Goal: Check status: Check status

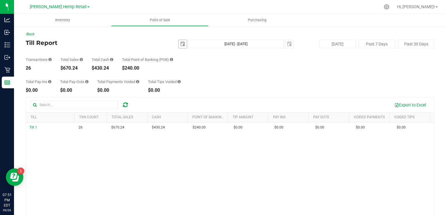
click at [182, 44] on span "select" at bounding box center [182, 44] width 5 height 5
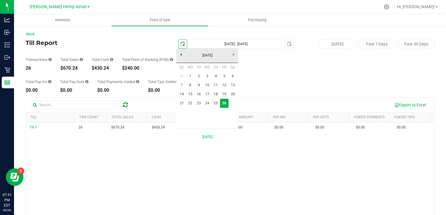
scroll to position [0, 14]
click at [224, 93] on link "19" at bounding box center [224, 94] width 8 height 9
type input "[DATE]"
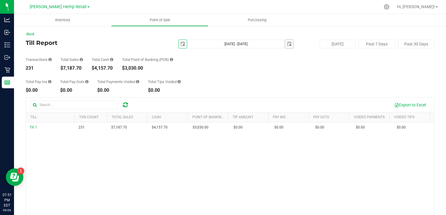
click at [285, 44] on span "select" at bounding box center [289, 44] width 8 height 8
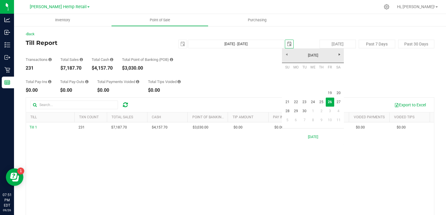
scroll to position [0, 14]
click at [329, 93] on link "19" at bounding box center [330, 93] width 8 height 9
type input "[DATE] - [DATE]"
type input "[DATE]"
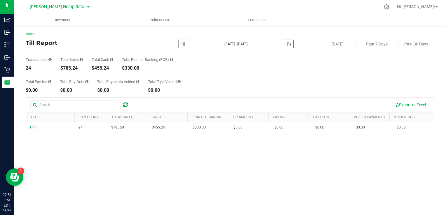
click at [180, 46] on span "select" at bounding box center [182, 44] width 5 height 5
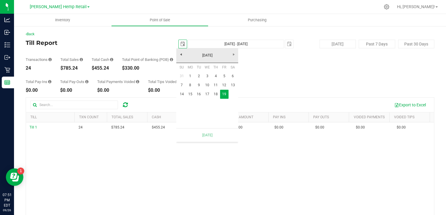
scroll to position [0, 14]
click at [184, 92] on link "14" at bounding box center [181, 94] width 8 height 9
type input "[DATE] - [DATE]"
type input "[DATE]"
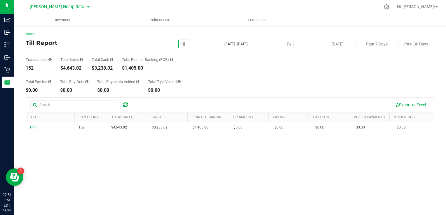
click at [180, 44] on span "select" at bounding box center [182, 44] width 5 height 5
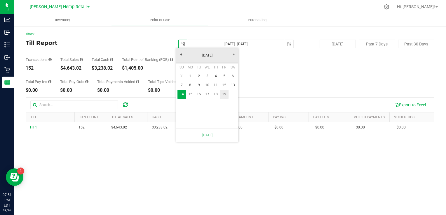
click at [223, 93] on link "19" at bounding box center [224, 94] width 8 height 9
type input "[DATE] - [DATE]"
type input "[DATE]"
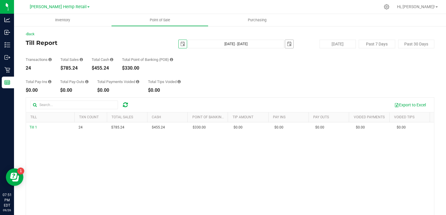
click at [285, 46] on span "select" at bounding box center [289, 44] width 8 height 8
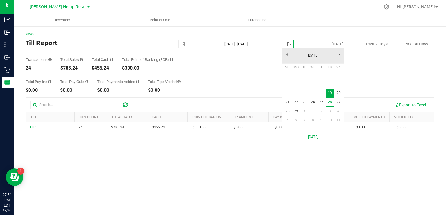
scroll to position [0, 14]
click at [287, 103] on link "21" at bounding box center [287, 102] width 8 height 9
type input "[DATE] - [DATE]"
type input "[DATE]"
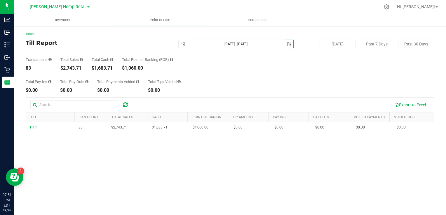
click at [287, 44] on span "select" at bounding box center [289, 44] width 5 height 5
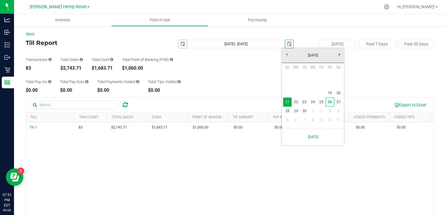
click at [179, 41] on span "select" at bounding box center [183, 44] width 8 height 8
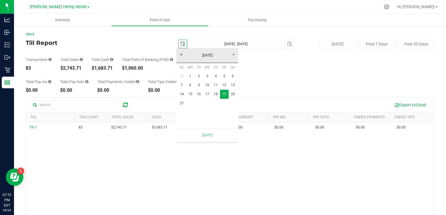
scroll to position [0, 14]
click at [182, 101] on link "21" at bounding box center [181, 103] width 8 height 9
type input "[DATE] - [DATE]"
type input "[DATE]"
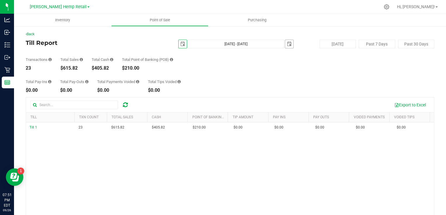
click at [287, 44] on span "select" at bounding box center [289, 44] width 5 height 5
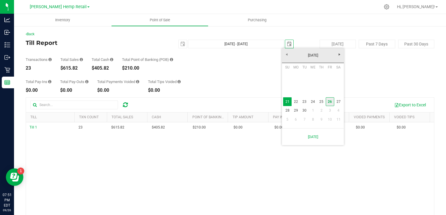
click at [330, 102] on link "26" at bounding box center [330, 101] width 8 height 9
type input "[DATE] - [DATE]"
type input "[DATE]"
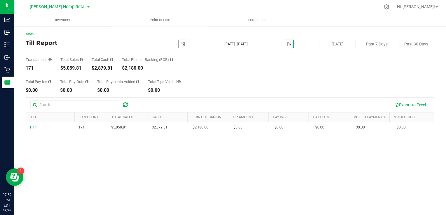
click at [183, 47] on span "select" at bounding box center [183, 44] width 8 height 8
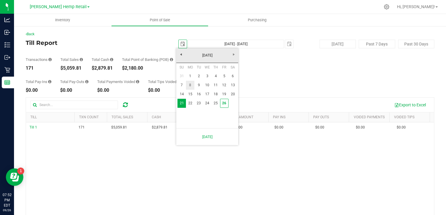
click at [188, 85] on link "8" at bounding box center [190, 85] width 8 height 9
type input "[DATE] - [DATE]"
type input "[DATE]"
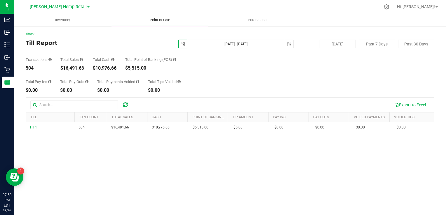
click at [158, 21] on span "Point of Sale" at bounding box center [160, 20] width 36 height 5
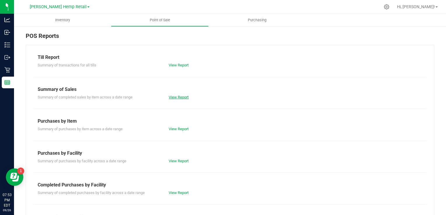
click at [174, 99] on link "View Report" at bounding box center [179, 97] width 20 height 4
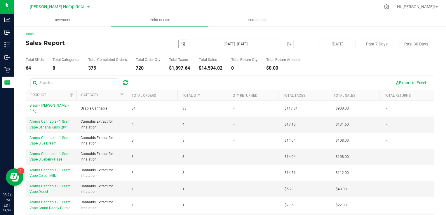
click at [182, 45] on span "select" at bounding box center [182, 44] width 5 height 5
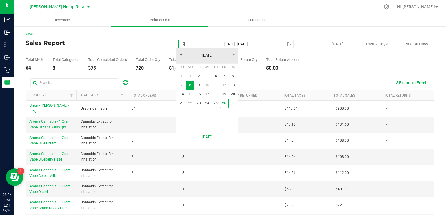
scroll to position [0, 14]
click at [224, 106] on link "26" at bounding box center [224, 103] width 8 height 9
type input "[DATE]"
type input "[DATE] - [DATE]"
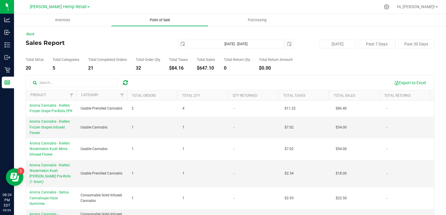
click at [160, 20] on span "Point of Sale" at bounding box center [160, 20] width 36 height 5
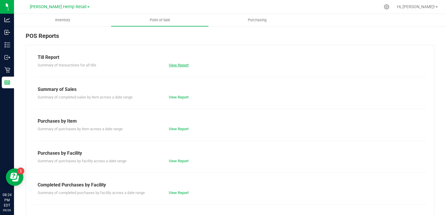
click at [174, 65] on link "View Report" at bounding box center [179, 65] width 20 height 4
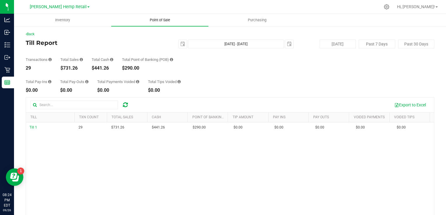
click at [155, 22] on span "Point of Sale" at bounding box center [160, 20] width 36 height 5
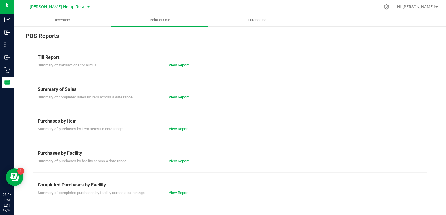
click at [180, 65] on link "View Report" at bounding box center [179, 65] width 20 height 4
